Goal: Task Accomplishment & Management: Use online tool/utility

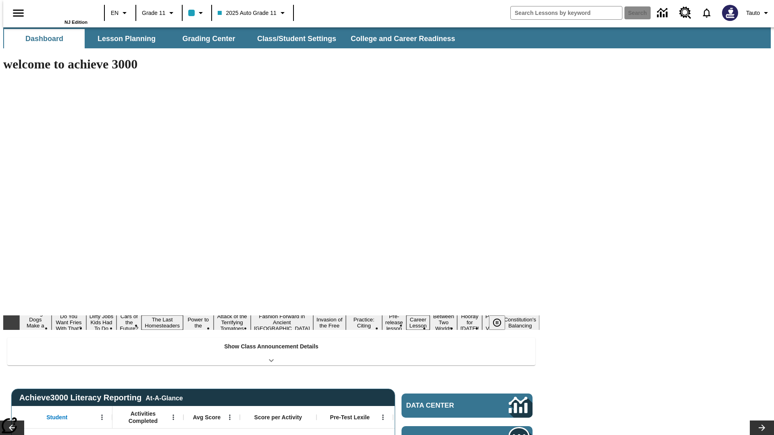
type input "-1"
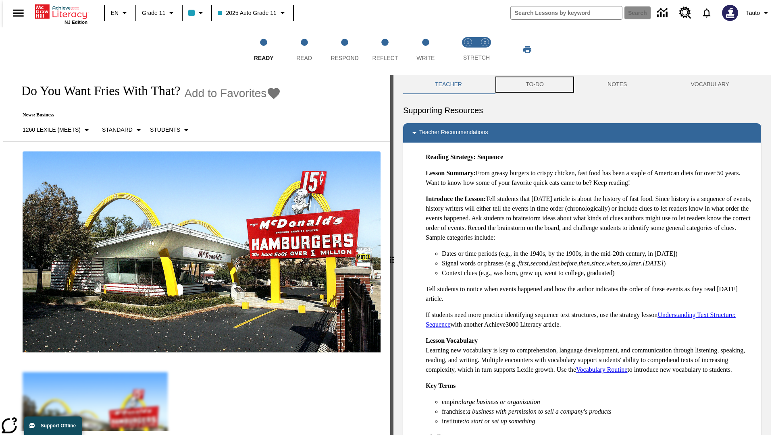
click at [534, 85] on button "TO-DO" at bounding box center [535, 84] width 82 height 19
